Goal: Task Accomplishment & Management: Complete application form

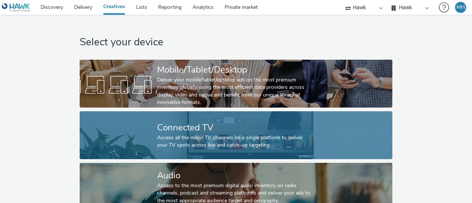
scroll to position [69, 0]
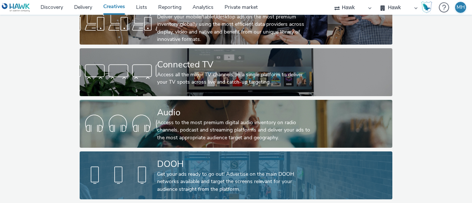
click at [206, 158] on div "DOOH" at bounding box center [234, 164] width 155 height 13
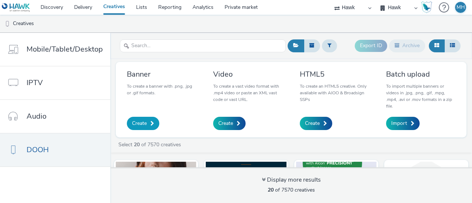
click at [145, 120] on link "Create" at bounding box center [143, 123] width 32 height 13
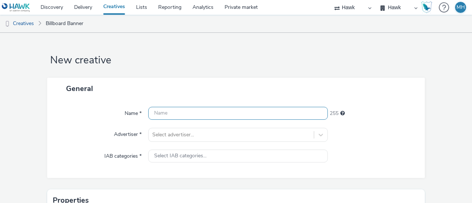
click at [183, 111] on input "text" at bounding box center [237, 113] width 179 height 13
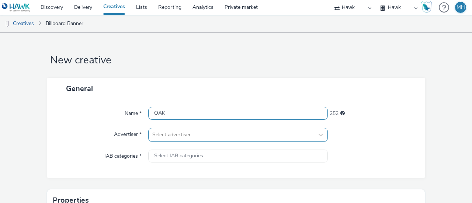
type input "OAK"
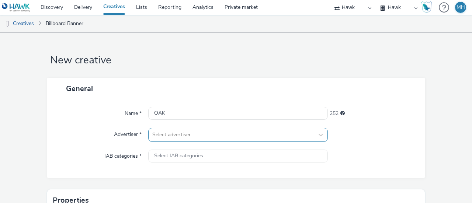
click at [181, 139] on div "Select advertiser..." at bounding box center [237, 135] width 179 height 14
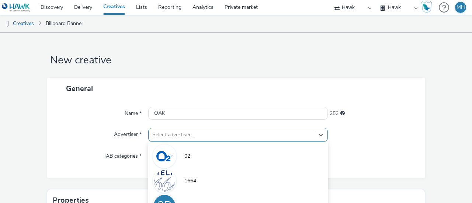
scroll to position [85, 0]
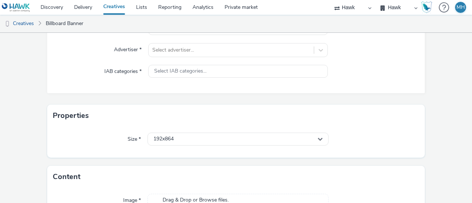
drag, startPoint x: 430, startPoint y: 95, endPoint x: 382, endPoint y: 87, distance: 48.5
click at [430, 94] on form "New creative General Name * OAK 252 Advertiser * Select advertiser... IAB categ…" at bounding box center [236, 100] width 472 height 305
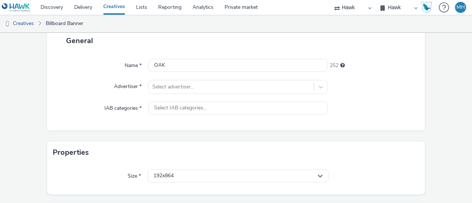
drag, startPoint x: 179, startPoint y: 50, endPoint x: 177, endPoint y: 79, distance: 29.2
click at [179, 52] on div "Name * OAK 252 Advertiser * Select advertiser... IAB categories * Select IAB ca…" at bounding box center [235, 91] width 377 height 78
click at [175, 87] on div "Select advertiser..." at bounding box center [237, 87] width 179 height 14
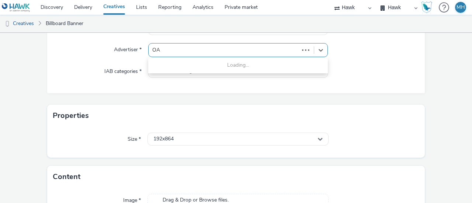
type input "OAK"
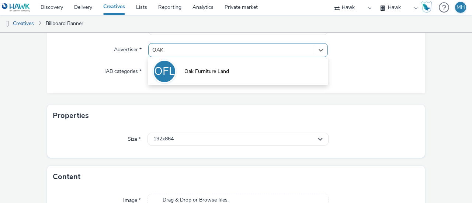
click at [218, 66] on li "OFL Oak Furniture Land" at bounding box center [237, 71] width 179 height 25
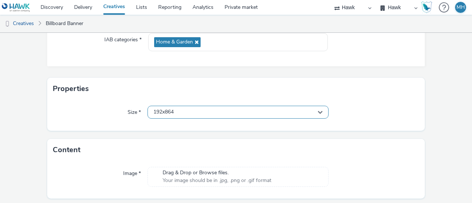
scroll to position [139, 0]
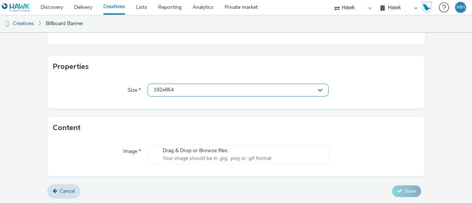
click at [171, 94] on div "192x864" at bounding box center [237, 90] width 181 height 13
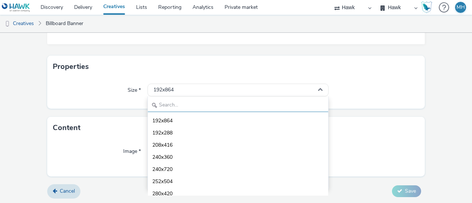
click at [169, 105] on input "text" at bounding box center [238, 105] width 180 height 13
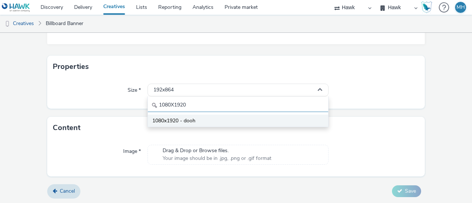
type input "1080X1920"
click at [242, 123] on li "1080x1920 - dooh" at bounding box center [238, 121] width 180 height 12
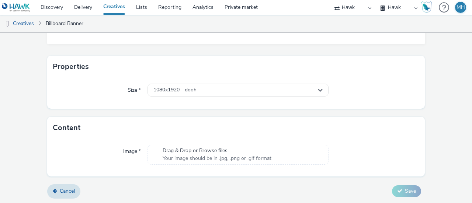
click at [232, 143] on div "Image * Drag & Drop or Browse files. Your image should be in .jpg, .png or .gif…" at bounding box center [235, 158] width 377 height 38
click at [230, 152] on span "Drag & Drop or Browse files." at bounding box center [216, 150] width 109 height 7
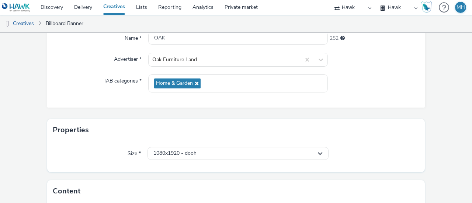
scroll to position [0, 0]
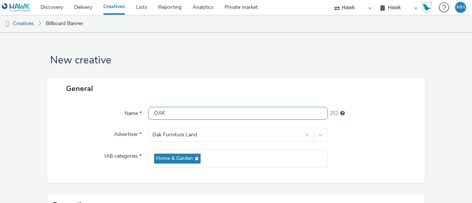
drag, startPoint x: 201, startPoint y: 112, endPoint x: 115, endPoint y: 124, distance: 87.1
click at [115, 124] on div "Name * OAK 252 Advertiser * Oak Furniture Land IAB categories * Home & Garden" at bounding box center [235, 140] width 377 height 83
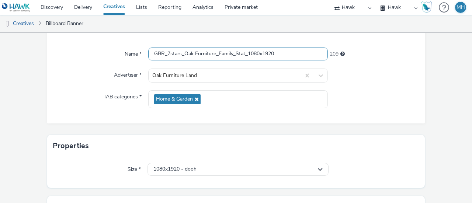
scroll to position [149, 0]
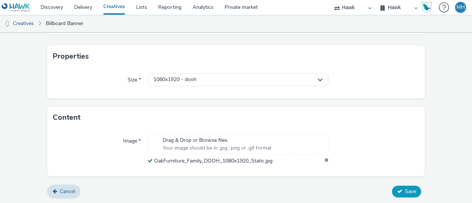
type input "GBR_7stars_Oak Furniture_Family_Stat_1080x1920"
click at [404, 190] on span "Save" at bounding box center [409, 191] width 11 height 7
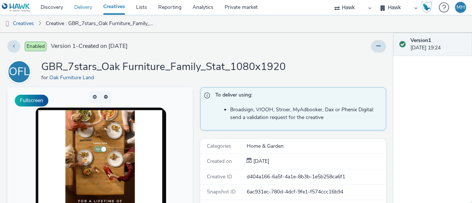
click at [88, 5] on link "Delivery" at bounding box center [83, 7] width 29 height 15
click at [57, 5] on link "Discovery" at bounding box center [52, 7] width 34 height 15
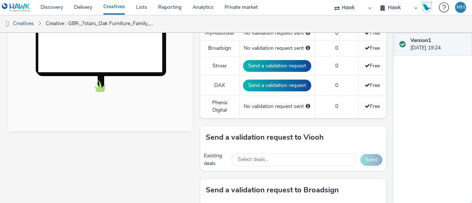
scroll to position [332, 0]
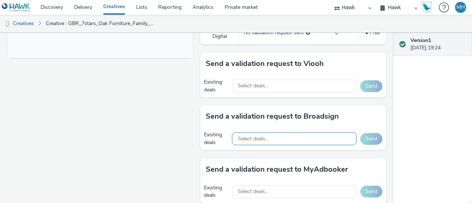
click at [265, 138] on div "Select deals..." at bounding box center [294, 138] width 125 height 13
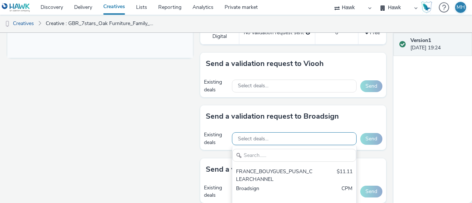
scroll to position [0, 0]
type input "AO_Broadsign_ZoomMediaUK"
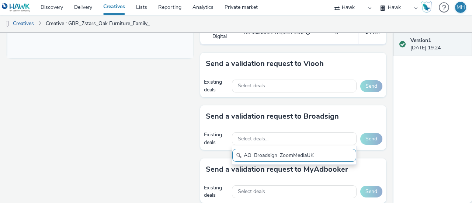
click at [266, 149] on input "AO_Broadsign_ZoomMediaUK" at bounding box center [294, 155] width 124 height 13
click at [269, 151] on input "AO_Broadsign_ZoomMediaUK" at bounding box center [294, 155] width 124 height 13
click at [332, 149] on input "AO_Broadsign_ZoomMediaUK" at bounding box center [294, 155] width 124 height 13
drag, startPoint x: 316, startPoint y: 153, endPoint x: 210, endPoint y: 151, distance: 106.1
click at [210, 151] on div "Send a validation request to Broadsign Existing deals Select deals... AO_Broads…" at bounding box center [292, 131] width 185 height 53
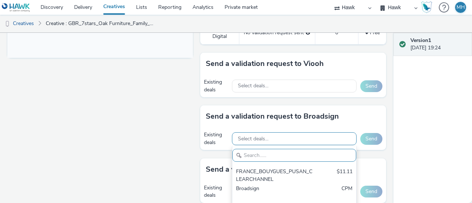
click at [251, 136] on span "Select deals..." at bounding box center [253, 139] width 31 height 6
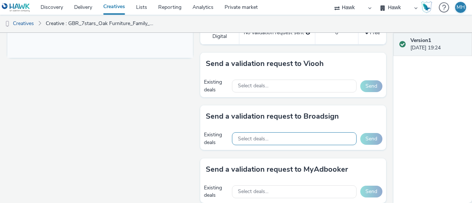
click at [247, 132] on div "Select deals..." at bounding box center [294, 138] width 125 height 13
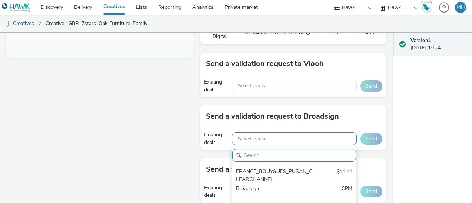
paste input "AO_Broadsign_ZoomMediaUK"
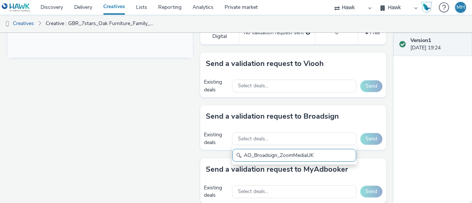
type input "AO_Broadsign_ZoomMediaUK"
click at [262, 141] on div "Select deals..." at bounding box center [294, 138] width 125 height 13
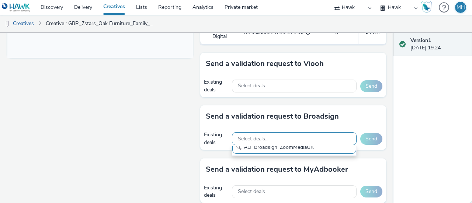
scroll to position [0, 0]
click at [256, 136] on span "Select deals..." at bounding box center [253, 139] width 31 height 6
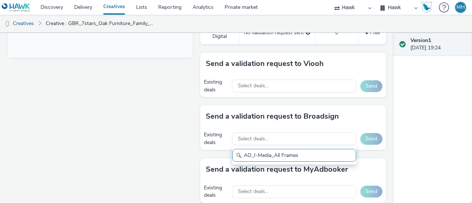
click at [251, 157] on input "AO_I-Media_All Frames" at bounding box center [294, 155] width 124 height 13
click at [242, 154] on input "AO_I-Media_All Frames" at bounding box center [294, 155] width 124 height 13
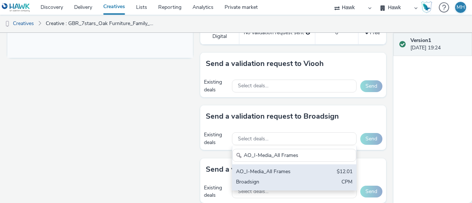
type input "AO_I-Media_All Frames"
click at [262, 173] on div "AO_I-Media_All Frames" at bounding box center [274, 172] width 76 height 8
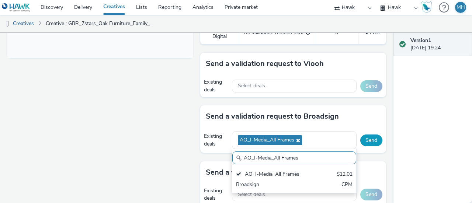
click at [360, 143] on button "Send" at bounding box center [371, 140] width 22 height 12
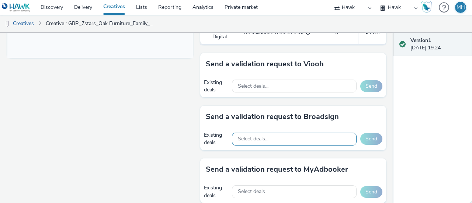
click at [238, 137] on span "Select deals..." at bounding box center [253, 139] width 31 height 6
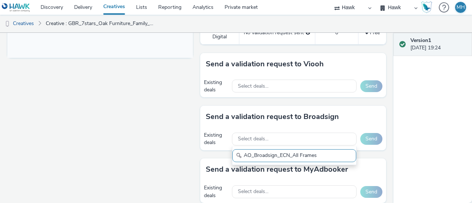
click at [251, 156] on input "AO_Broadsign_ECN_All Frames" at bounding box center [294, 155] width 124 height 13
click at [252, 157] on input "AO_Broadsign_ECN_All Frames" at bounding box center [294, 155] width 124 height 13
click at [253, 157] on input "AO_Broadsign_ECN_All Frames" at bounding box center [294, 155] width 124 height 13
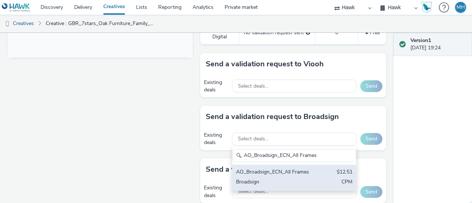
type input "AO_Broadsign_ECN_All Frames"
click at [250, 171] on div "AO_Broadsign_ECN_All Frames" at bounding box center [274, 172] width 76 height 8
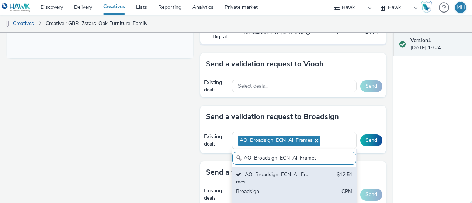
click at [281, 180] on div "AO_Broadsign_ECN_All Frames" at bounding box center [274, 178] width 76 height 15
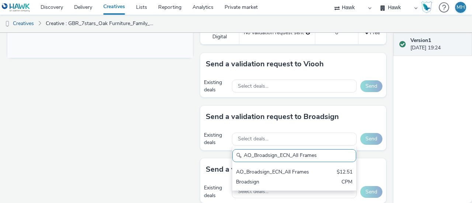
click at [280, 165] on div "AO_Broadsign_ECN_All Frames $12.51 Broadsign CPM" at bounding box center [294, 178] width 124 height 26
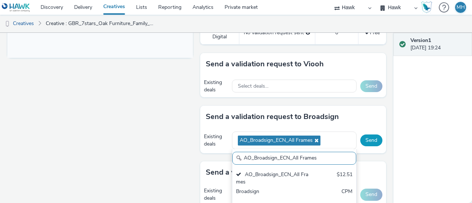
click at [370, 140] on button "Send" at bounding box center [371, 140] width 22 height 12
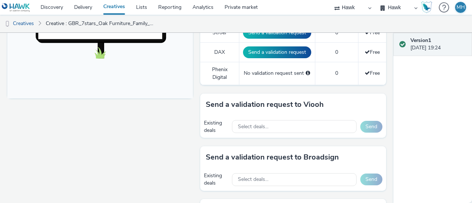
scroll to position [258, 0]
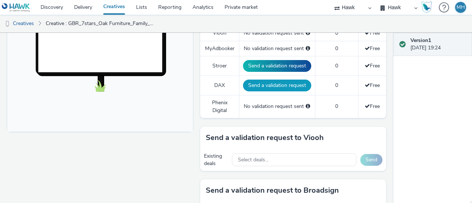
click at [250, 86] on button "Send a validation request" at bounding box center [277, 86] width 68 height 12
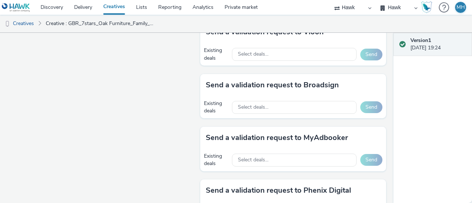
scroll to position [326, 0]
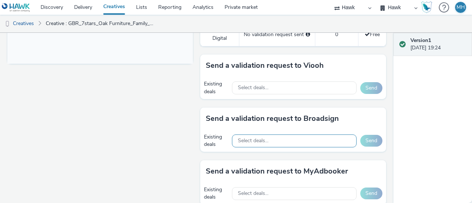
click at [252, 140] on span "Select deals..." at bounding box center [253, 141] width 31 height 6
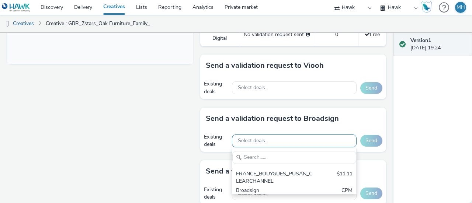
scroll to position [0, 0]
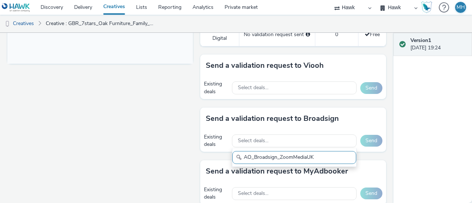
click at [252, 156] on input "AO_Broadsign_ZoomMediaUK" at bounding box center [294, 157] width 124 height 13
click at [253, 159] on input "AO_Broadsign_ZoomMediaUK" at bounding box center [294, 157] width 124 height 13
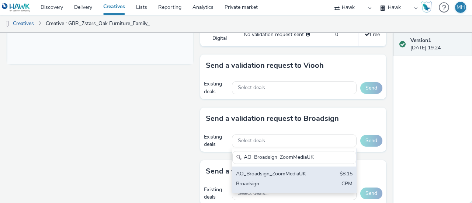
type input "AO_Broadsign_ZoomMediaUK"
click at [254, 170] on div "AO_Broadsign_ZoomMediaUK" at bounding box center [274, 174] width 76 height 8
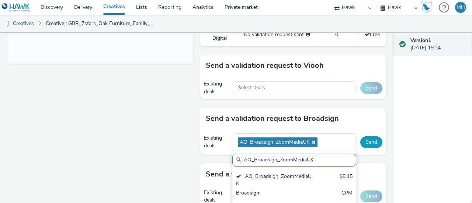
click at [362, 140] on button "Send" at bounding box center [371, 142] width 22 height 12
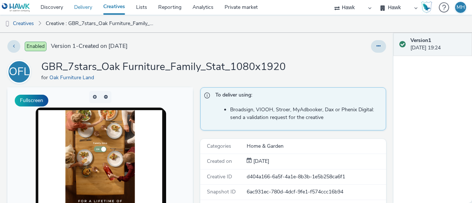
click at [71, 12] on link "Delivery" at bounding box center [83, 7] width 29 height 15
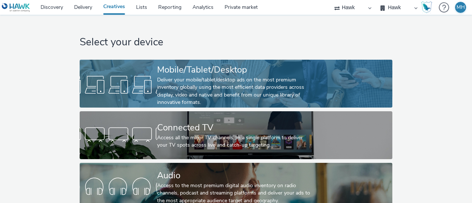
click at [218, 77] on div "Deliver your mobile/tablet/desktop ads on the most premium inventory globally u…" at bounding box center [234, 91] width 155 height 30
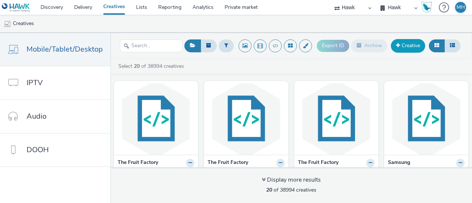
click at [408, 50] on link "Creative" at bounding box center [407, 45] width 34 height 13
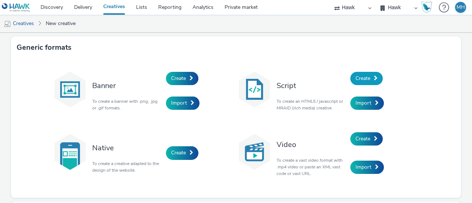
click at [362, 78] on span "Create" at bounding box center [362, 78] width 15 height 7
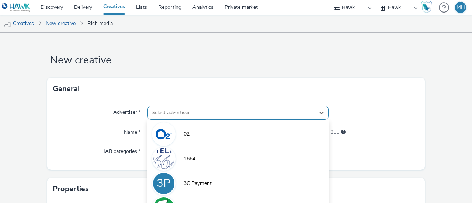
click at [188, 118] on div "option 3C Payment focused, 3 of 9. 9 results available. Use Up and Down to choo…" at bounding box center [237, 113] width 181 height 14
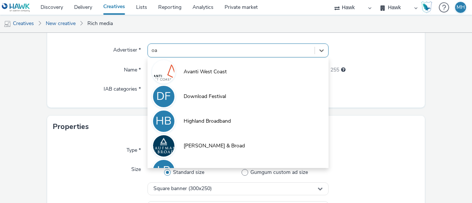
type input "oak"
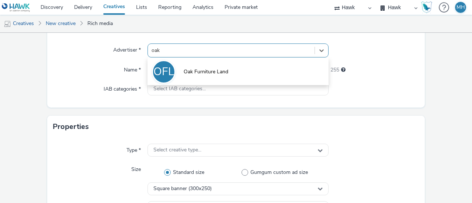
click at [210, 70] on span "Oak Furniture Land" at bounding box center [205, 71] width 45 height 7
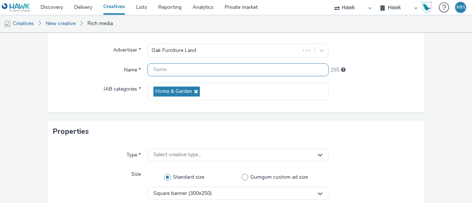
click at [174, 69] on input "text" at bounding box center [237, 69] width 181 height 13
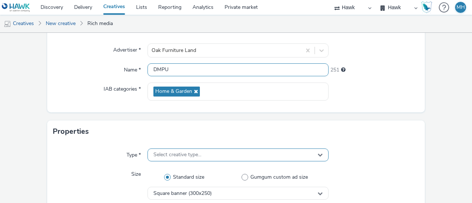
type input "DMPU"
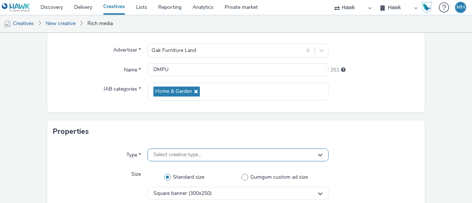
click at [196, 153] on span "Select creative type..." at bounding box center [177, 155] width 48 height 6
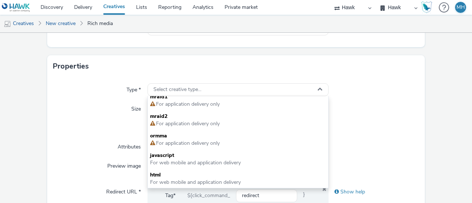
scroll to position [173, 0]
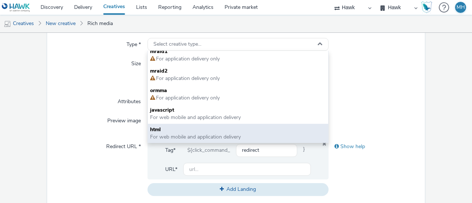
click at [198, 135] on span "For web mobile and application delivery" at bounding box center [195, 136] width 91 height 7
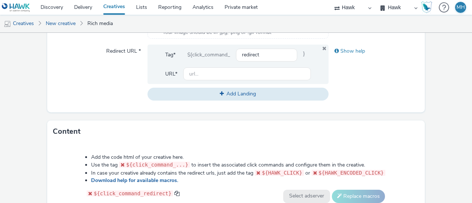
scroll to position [320, 0]
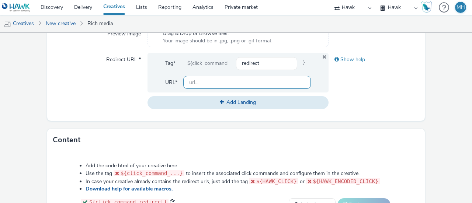
scroll to position [248, 0]
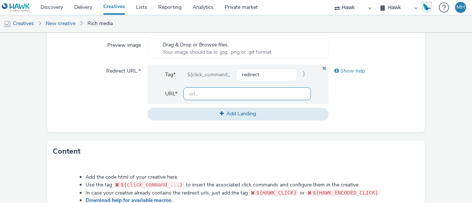
click at [218, 96] on input "text" at bounding box center [246, 93] width 127 height 13
paste input "https://www.oakfurnitureland.co.uk/category/dining-room-furniture/?utm_source=d…"
type input "https://www.oakfurnitureland.co.uk/category/dining-room-furniture/?utm_source=d…"
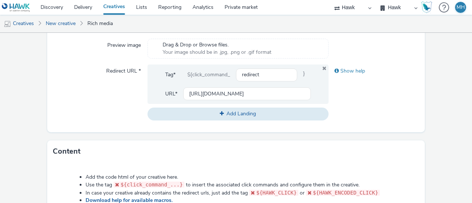
click at [357, 111] on div "Show help" at bounding box center [373, 92] width 91 height 56
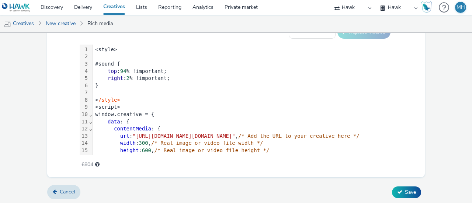
scroll to position [165, 0]
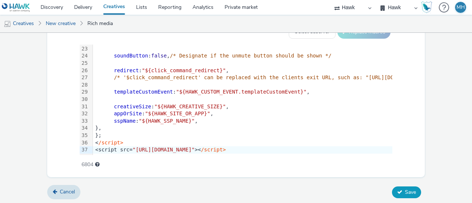
click at [401, 186] on button "Save" at bounding box center [406, 192] width 29 height 12
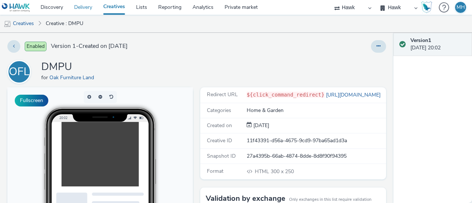
click at [85, 6] on link "Delivery" at bounding box center [83, 7] width 29 height 15
